Goal: Information Seeking & Learning: Find specific fact

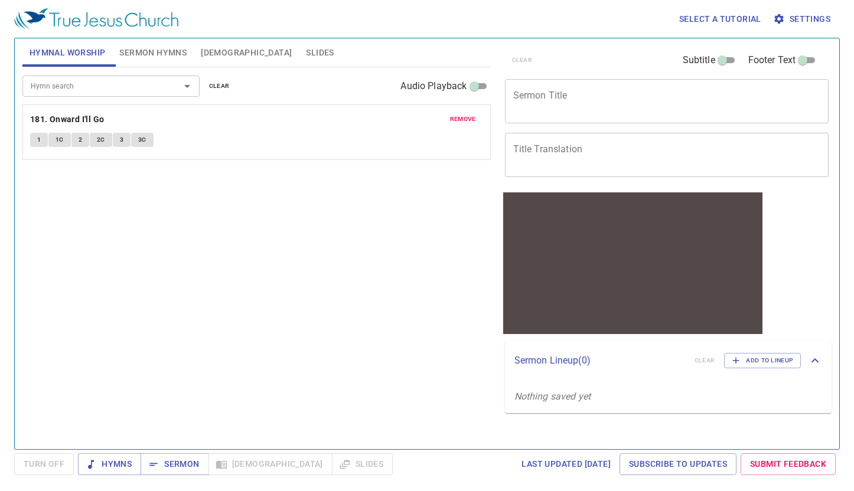
click at [217, 53] on span "Bible" at bounding box center [246, 52] width 91 height 15
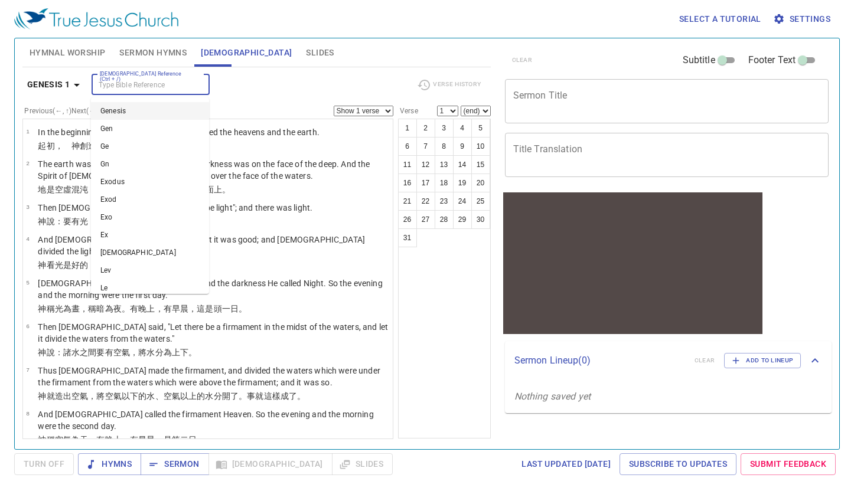
click at [174, 85] on input "Bible Reference (Ctrl + /)" at bounding box center [141, 85] width 92 height 14
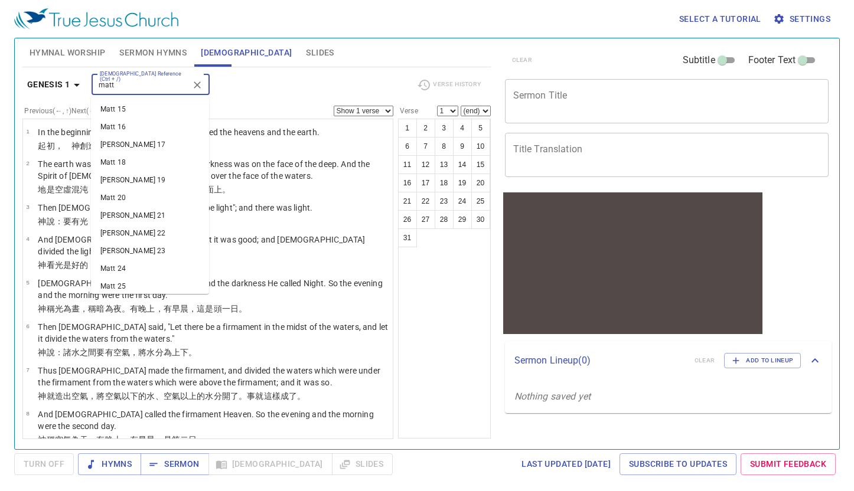
scroll to position [309, 0]
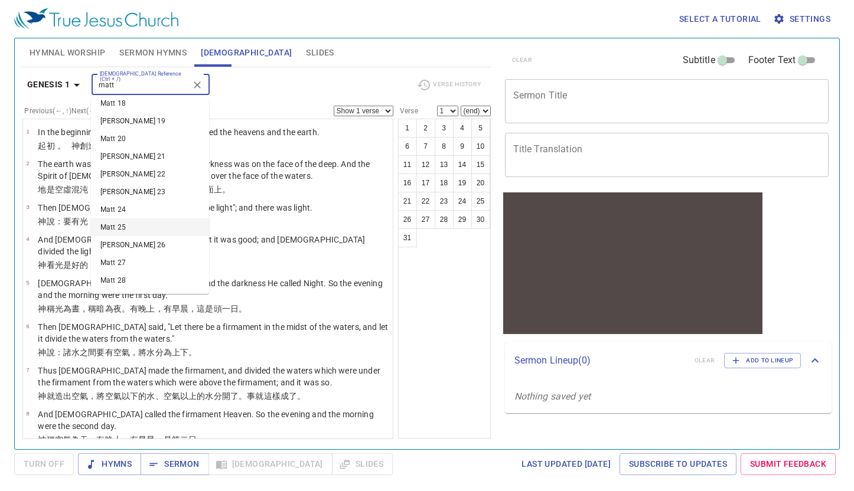
click at [156, 229] on li "Matt 25" at bounding box center [150, 228] width 118 height 18
type input "matt"
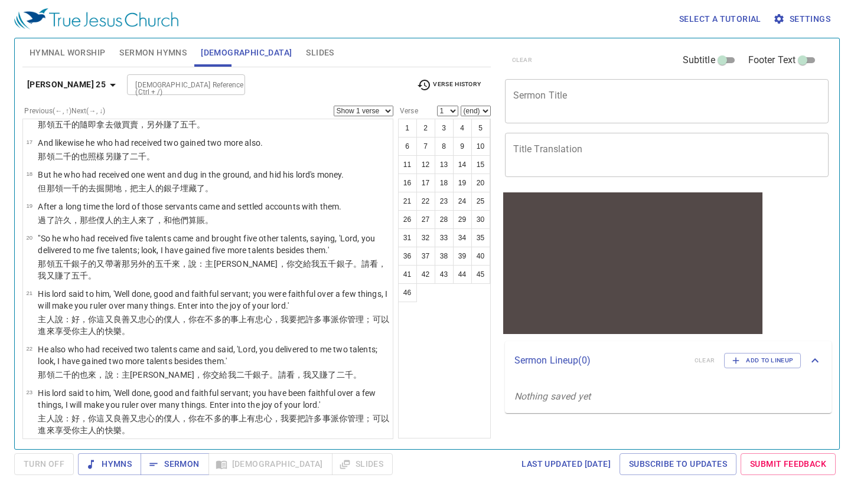
scroll to position [600, 0]
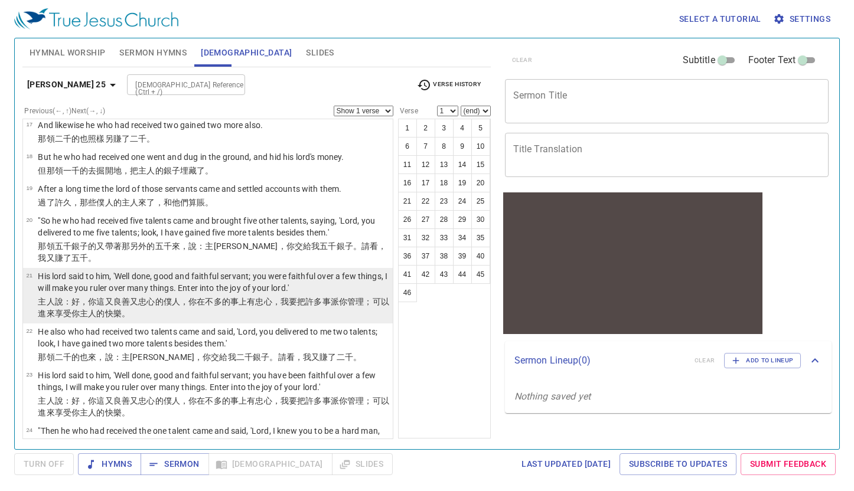
click at [308, 297] on wg4103 "，我要把許多事 派 你 管理 ；可以進來 享受你 主人 的快樂 。" at bounding box center [213, 307] width 351 height 21
select select "21"
